Goal: Unclear

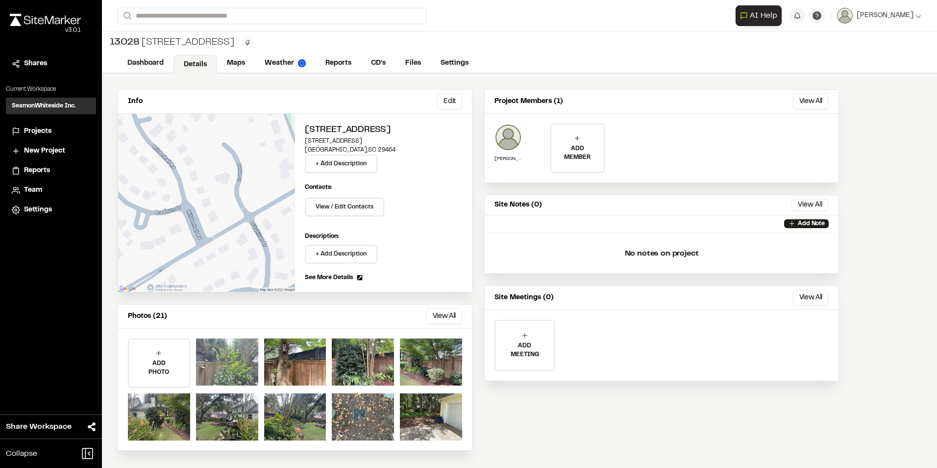
click at [230, 362] on div at bounding box center [227, 361] width 62 height 47
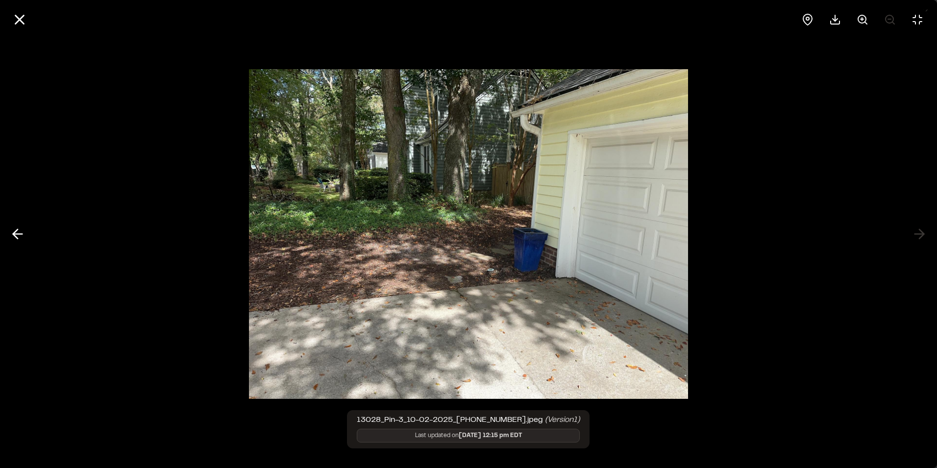
click at [504, 183] on img at bounding box center [468, 233] width 439 height 349
click at [862, 23] on circle at bounding box center [862, 19] width 8 height 8
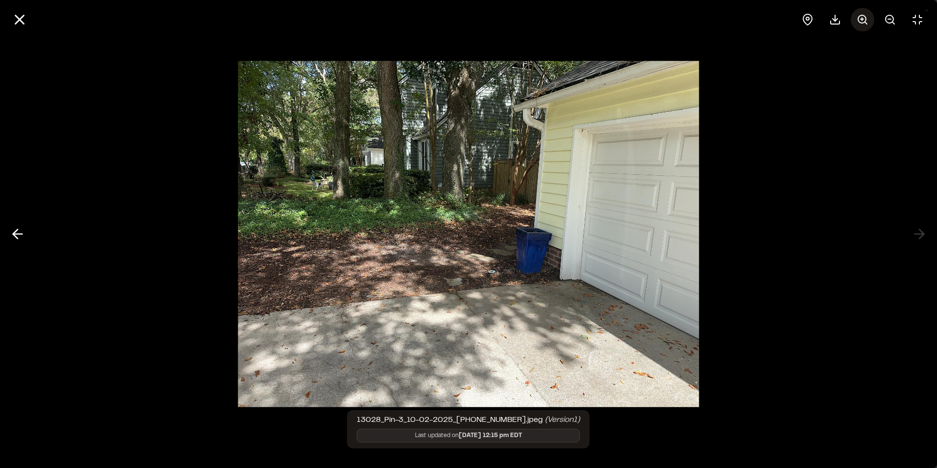
click at [862, 22] on icon at bounding box center [863, 20] width 12 height 12
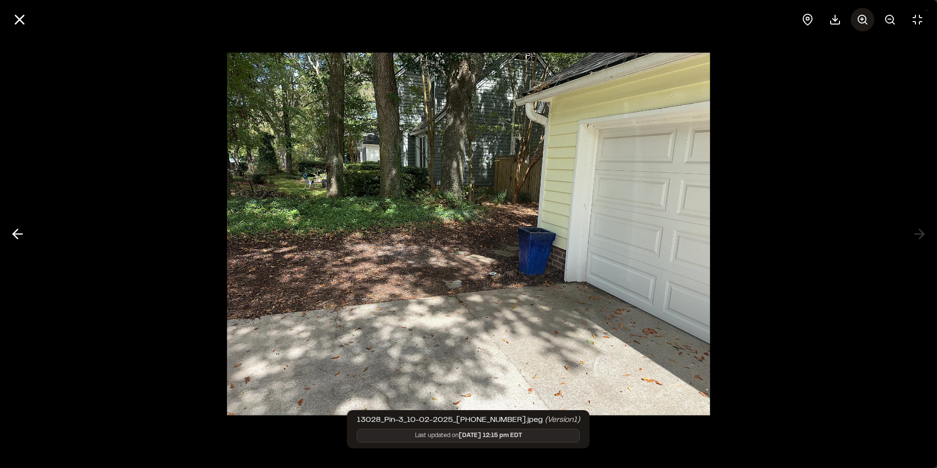
click at [862, 22] on icon at bounding box center [863, 20] width 12 height 12
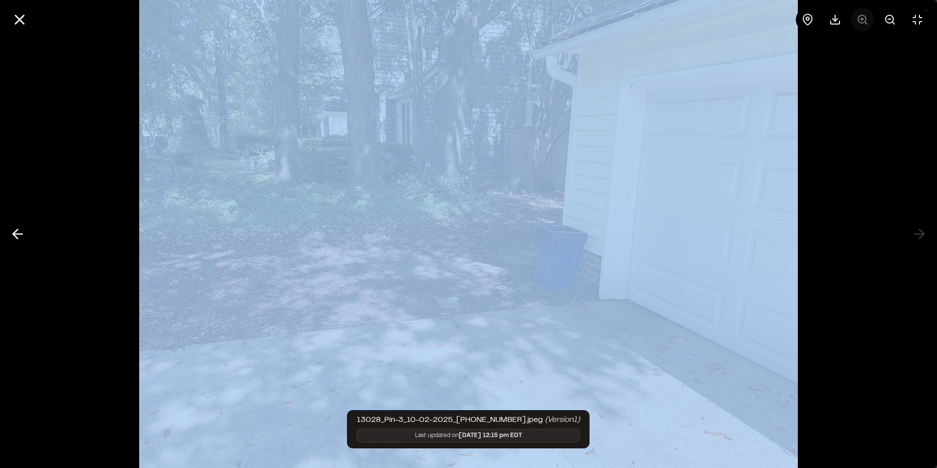
click at [862, 22] on div at bounding box center [862, 20] width 133 height 24
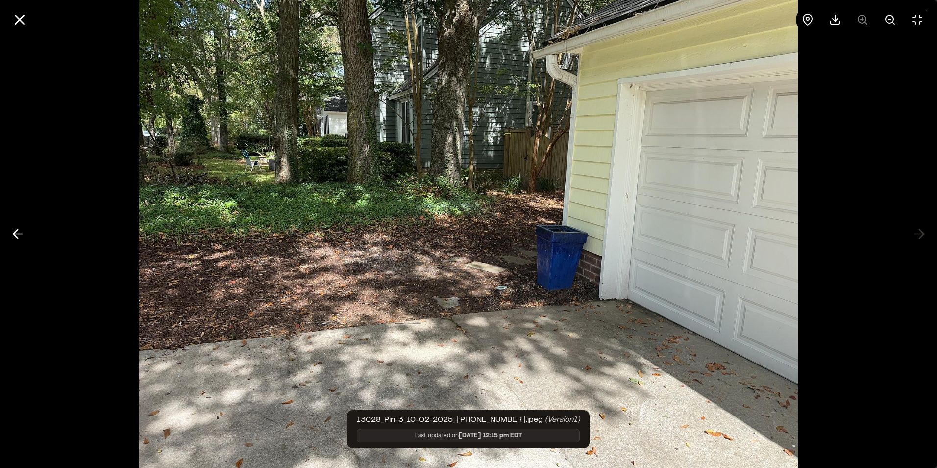
click at [862, 22] on div at bounding box center [862, 20] width 133 height 24
click at [864, 22] on div at bounding box center [862, 20] width 133 height 24
click at [888, 16] on circle at bounding box center [890, 19] width 8 height 8
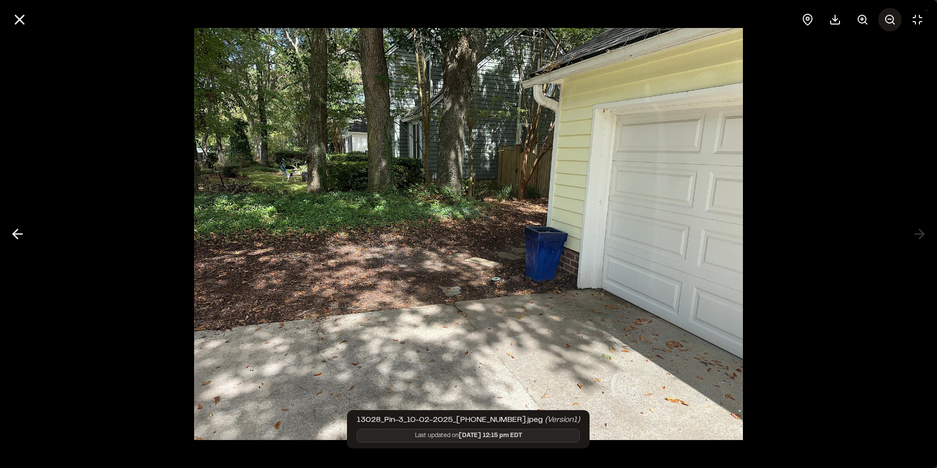
click at [888, 16] on circle at bounding box center [890, 19] width 8 height 8
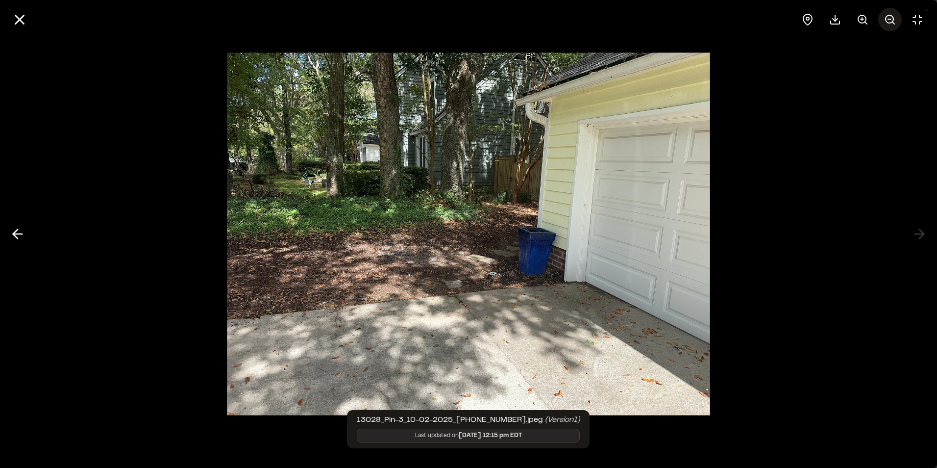
click at [888, 16] on circle at bounding box center [890, 19] width 8 height 8
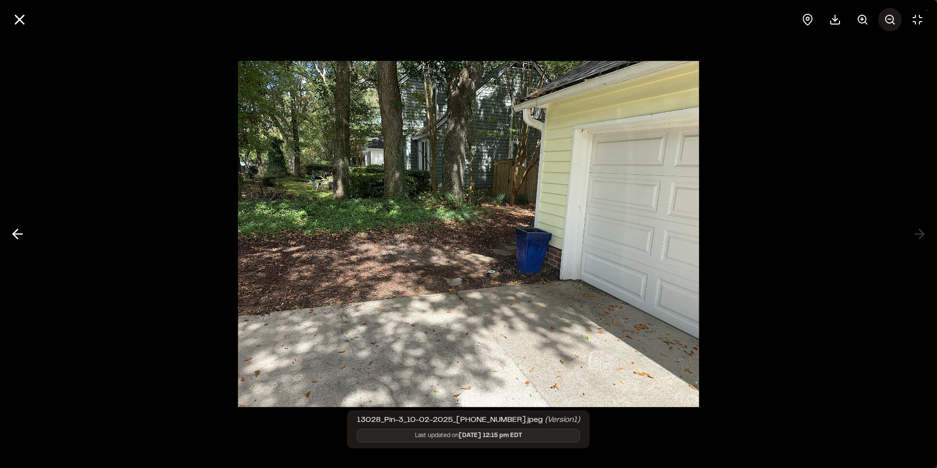
click at [888, 16] on circle at bounding box center [890, 19] width 8 height 8
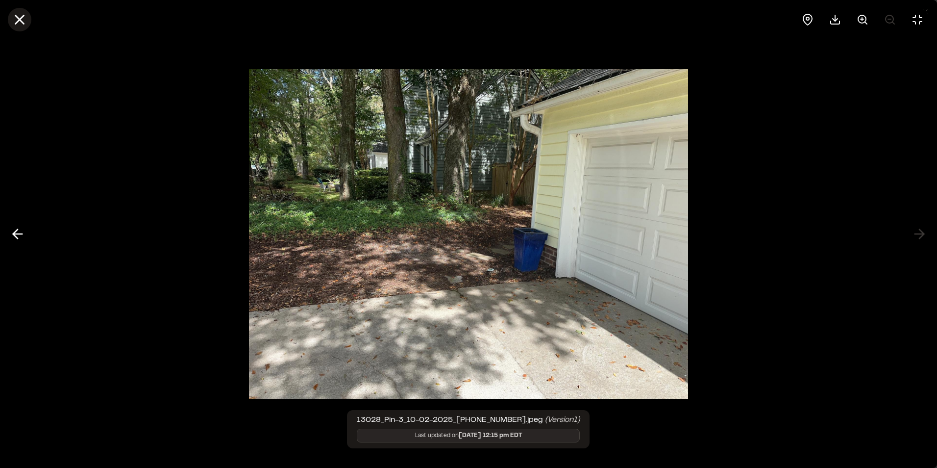
click at [22, 23] on line at bounding box center [20, 20] width 8 height 8
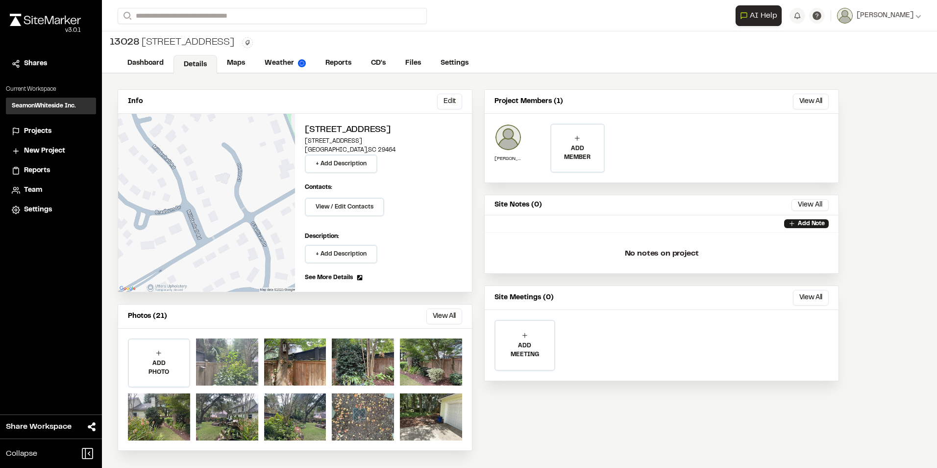
click at [224, 362] on div at bounding box center [227, 361] width 62 height 47
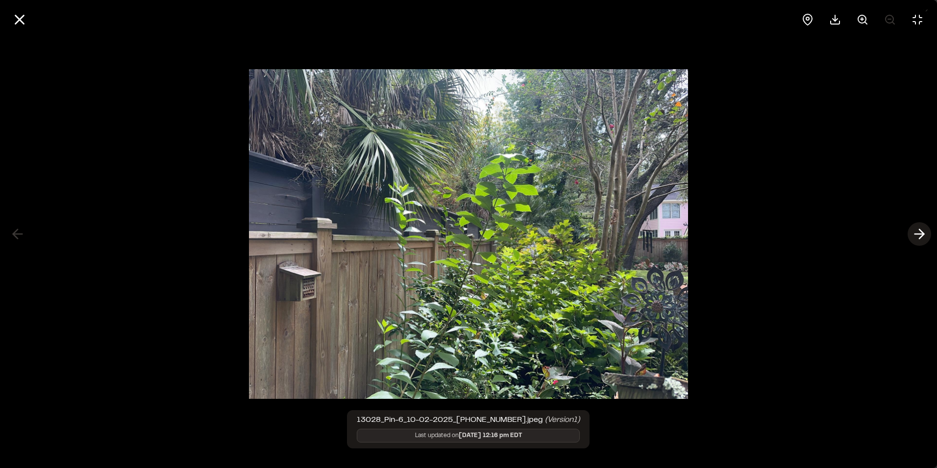
click at [916, 230] on icon at bounding box center [920, 233] width 16 height 17
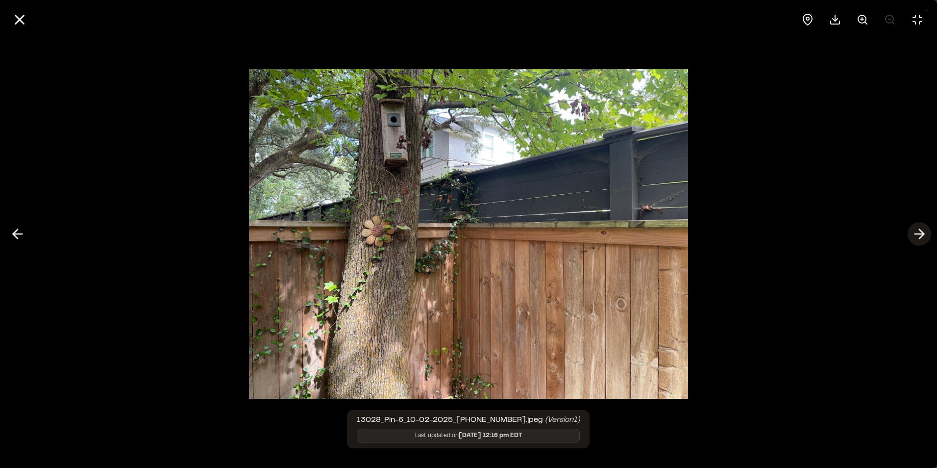
click at [916, 230] on icon at bounding box center [920, 233] width 16 height 17
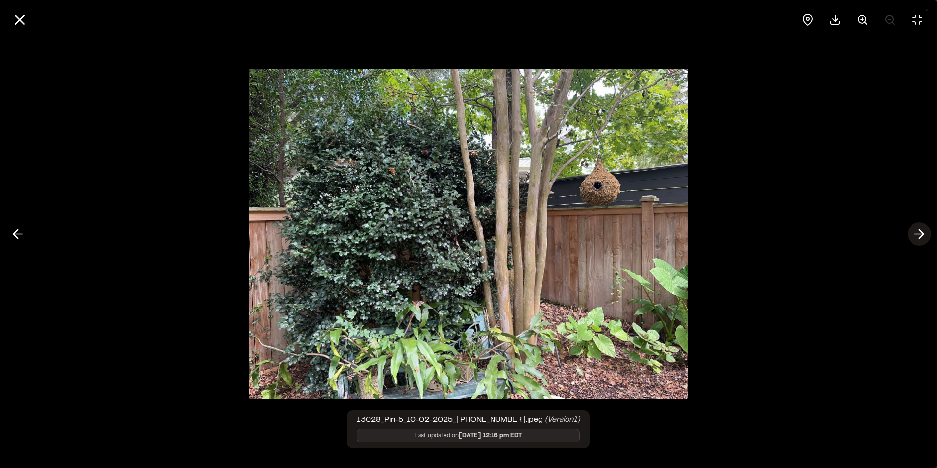
click at [916, 230] on icon at bounding box center [920, 233] width 16 height 17
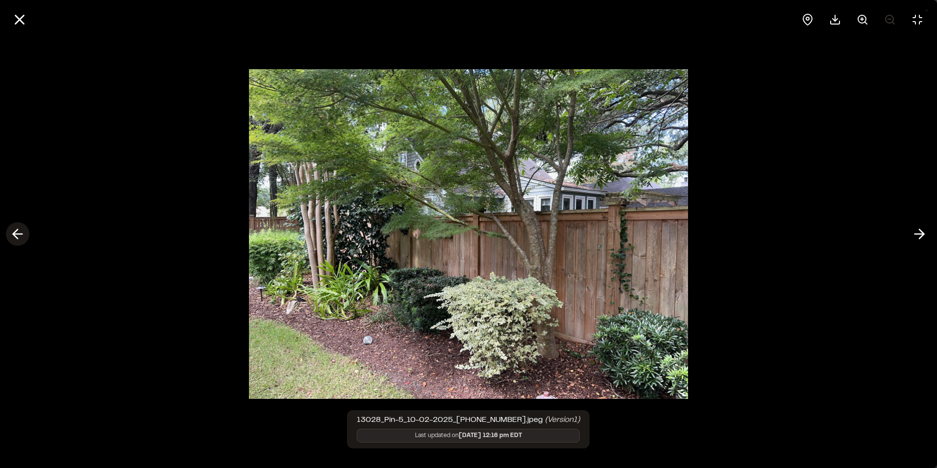
click at [19, 234] on line at bounding box center [17, 234] width 9 height 0
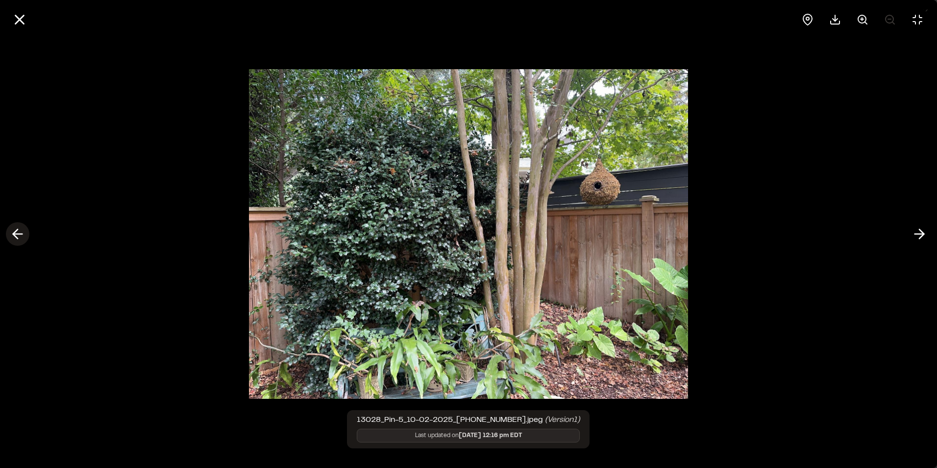
click at [19, 234] on line at bounding box center [17, 234] width 9 height 0
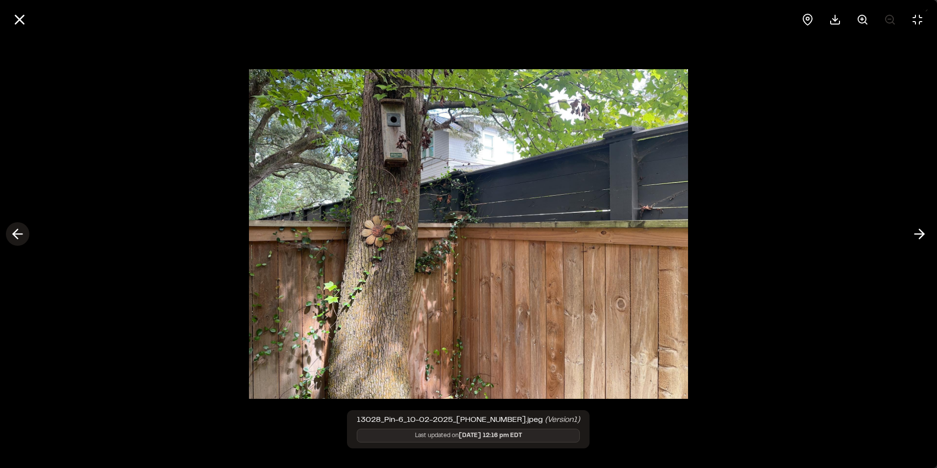
click at [19, 234] on line at bounding box center [17, 234] width 9 height 0
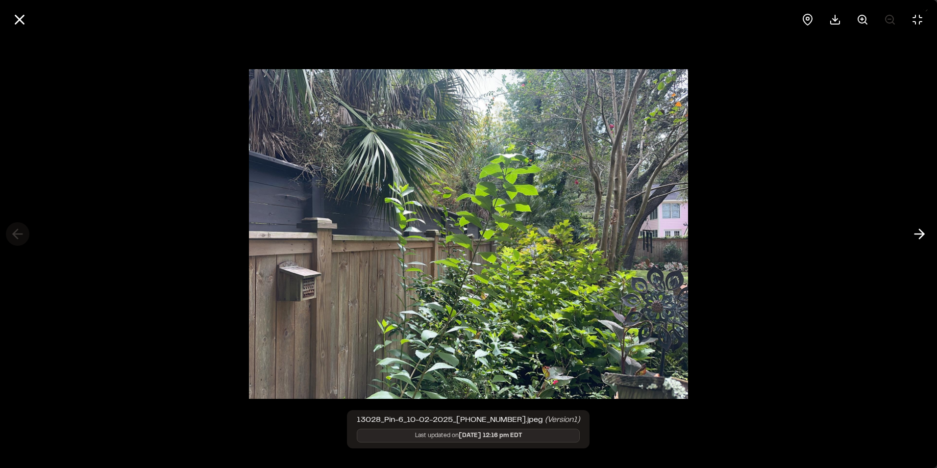
click at [19, 234] on div at bounding box center [468, 234] width 937 height 468
click at [921, 234] on line at bounding box center [919, 234] width 9 height 0
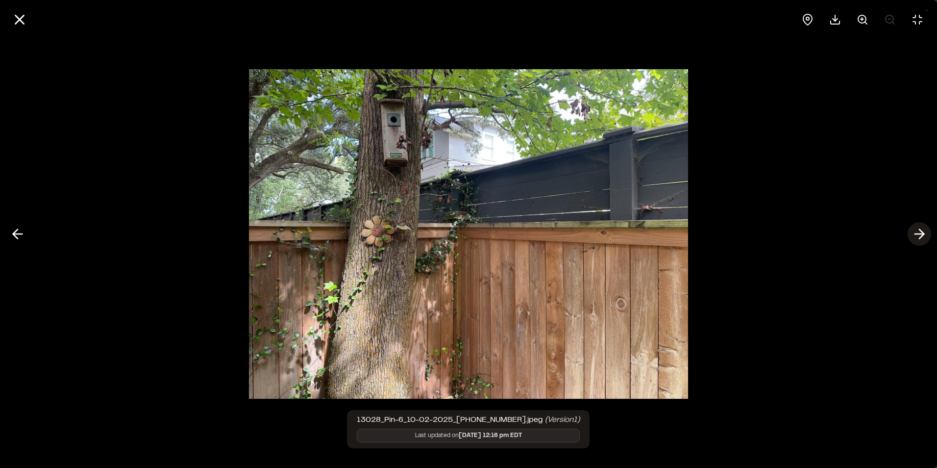
click at [921, 233] on icon at bounding box center [920, 233] width 16 height 17
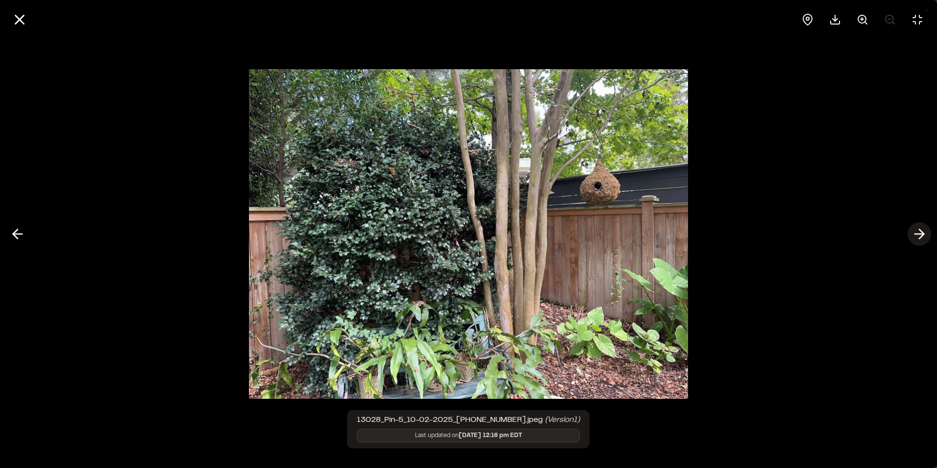
click at [921, 233] on icon at bounding box center [920, 233] width 16 height 17
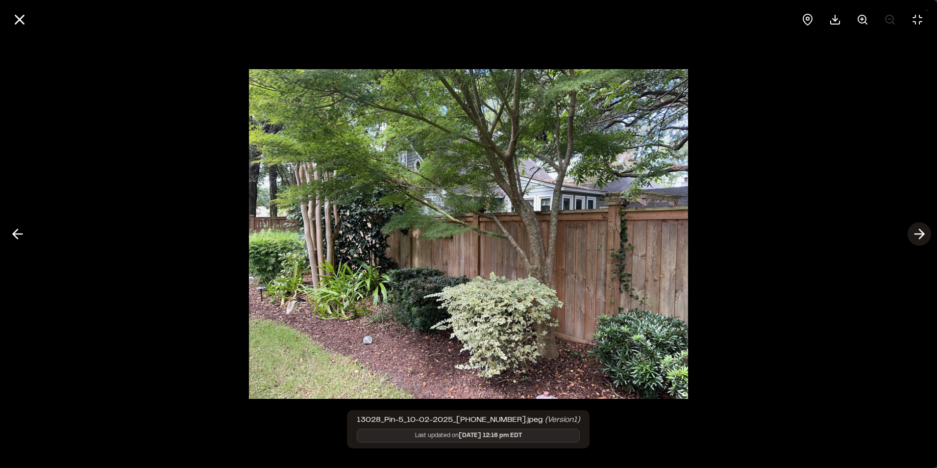
click at [921, 233] on icon at bounding box center [920, 233] width 16 height 17
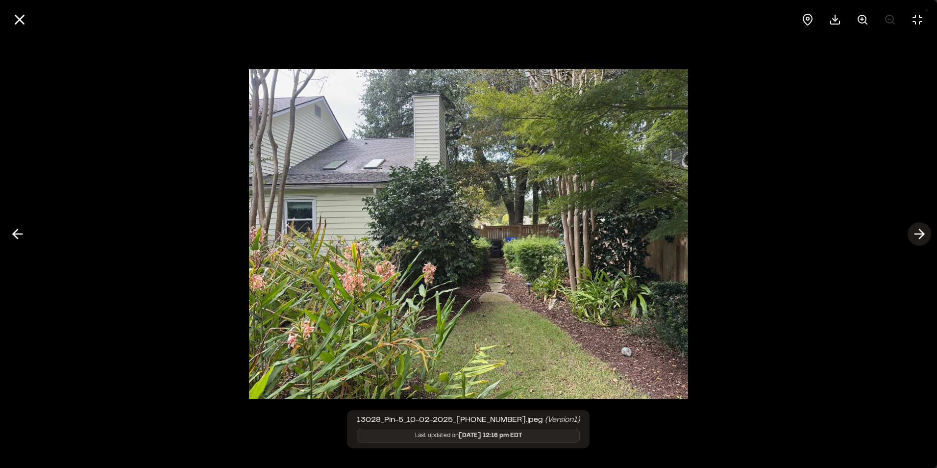
click at [921, 233] on icon at bounding box center [920, 233] width 16 height 17
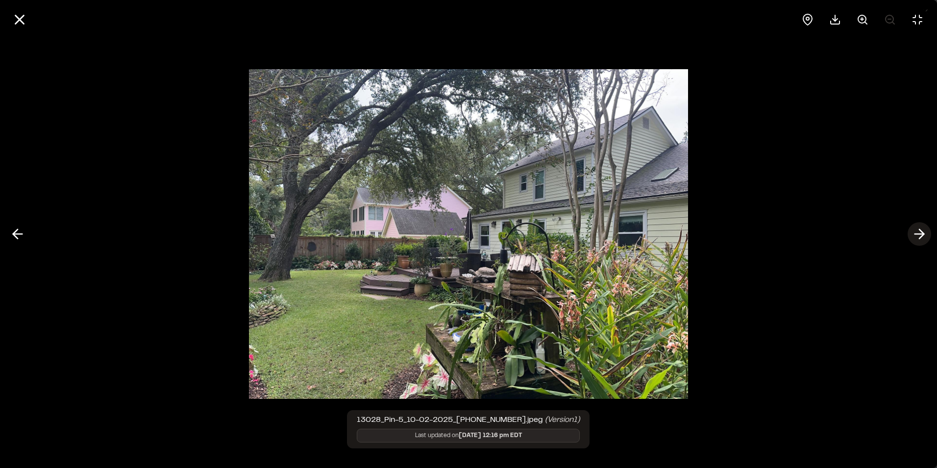
click at [921, 233] on icon at bounding box center [920, 233] width 16 height 17
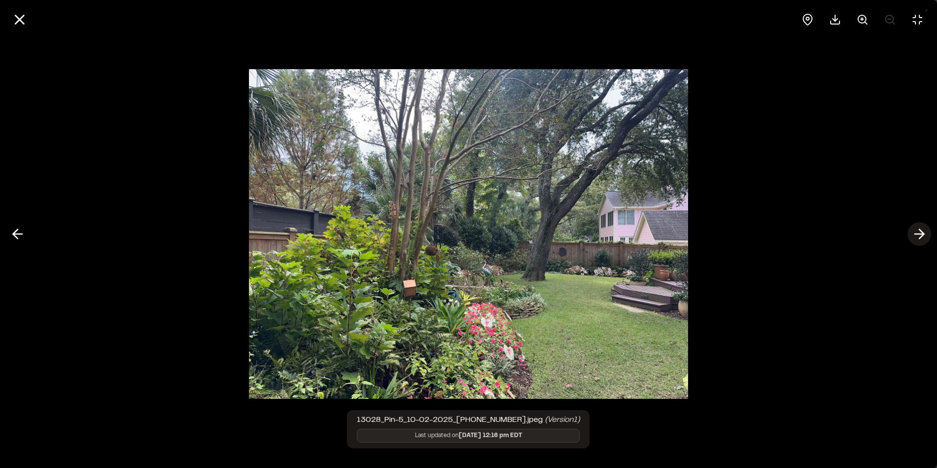
click at [921, 233] on icon at bounding box center [920, 233] width 16 height 17
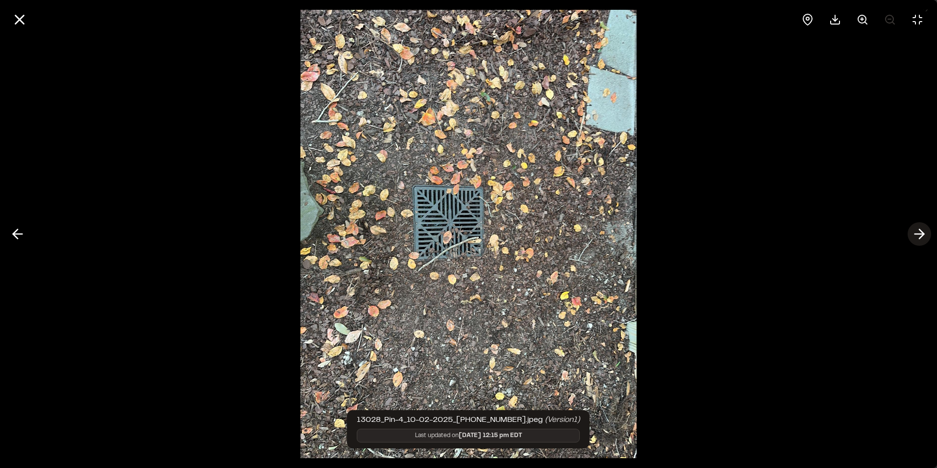
click at [921, 233] on icon at bounding box center [920, 233] width 16 height 17
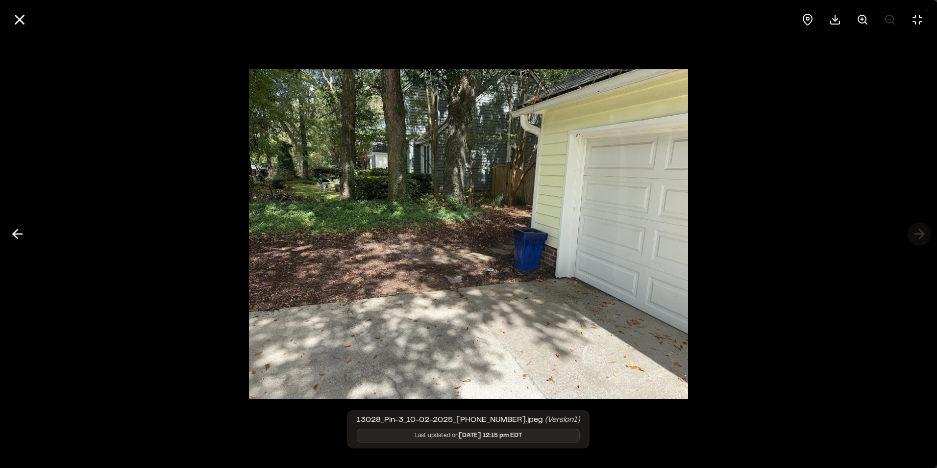
click at [921, 233] on div at bounding box center [468, 234] width 937 height 468
click at [20, 21] on line at bounding box center [20, 20] width 8 height 8
